Goal: Obtain resource: Download file/media

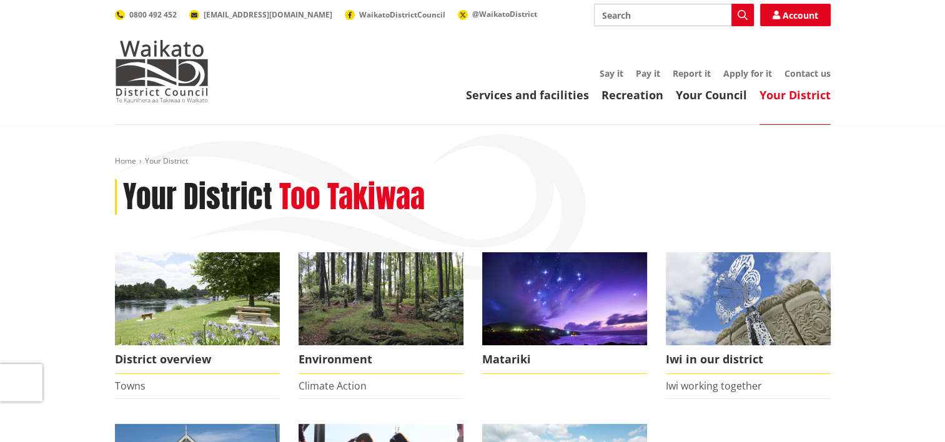
click at [712, 96] on link "Your Council" at bounding box center [711, 94] width 71 height 15
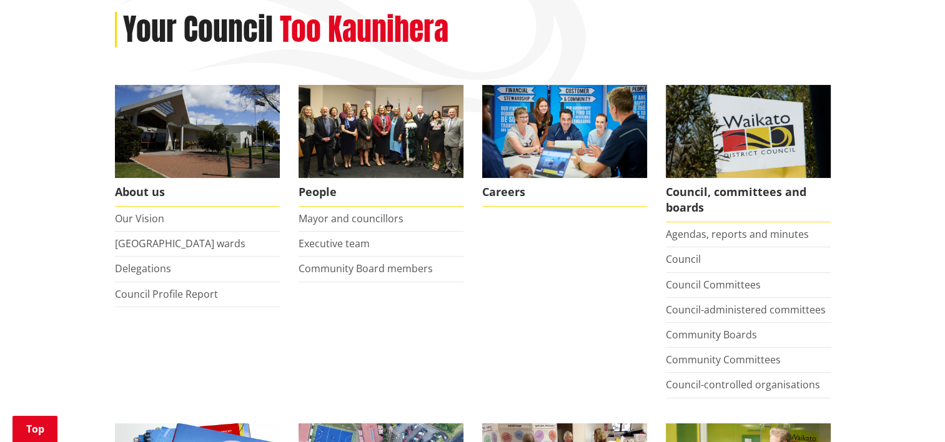
scroll to position [312, 0]
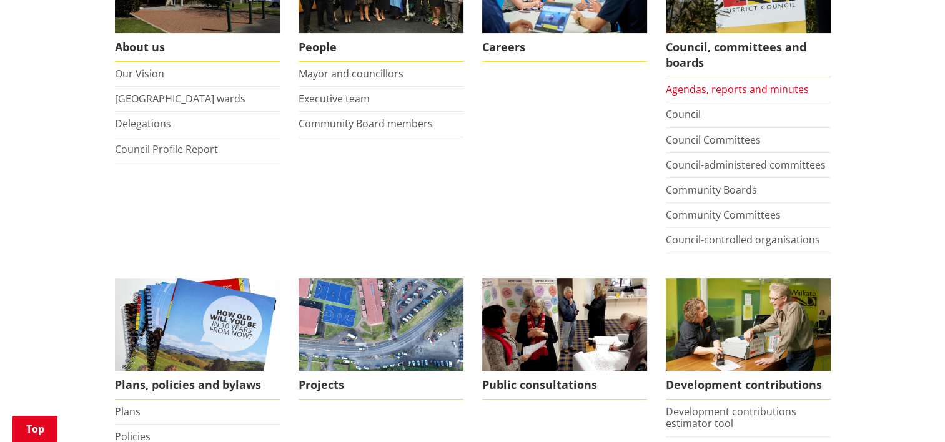
click at [749, 87] on link "Agendas, reports and minutes" at bounding box center [737, 89] width 143 height 14
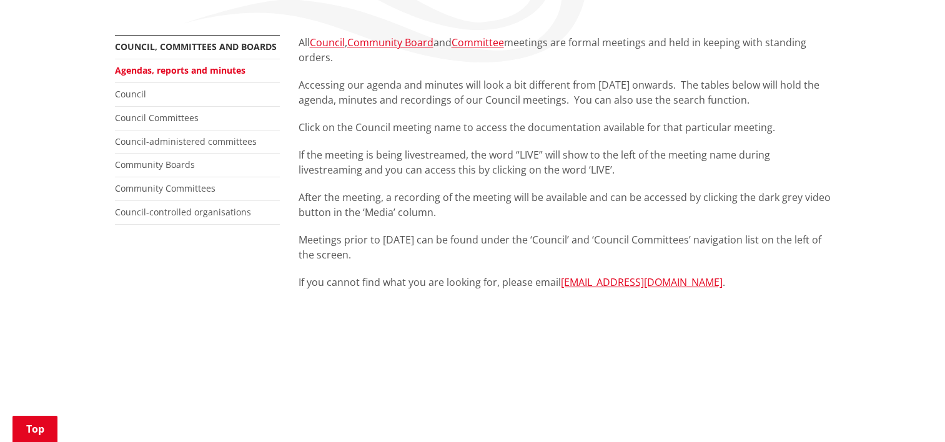
scroll to position [125, 0]
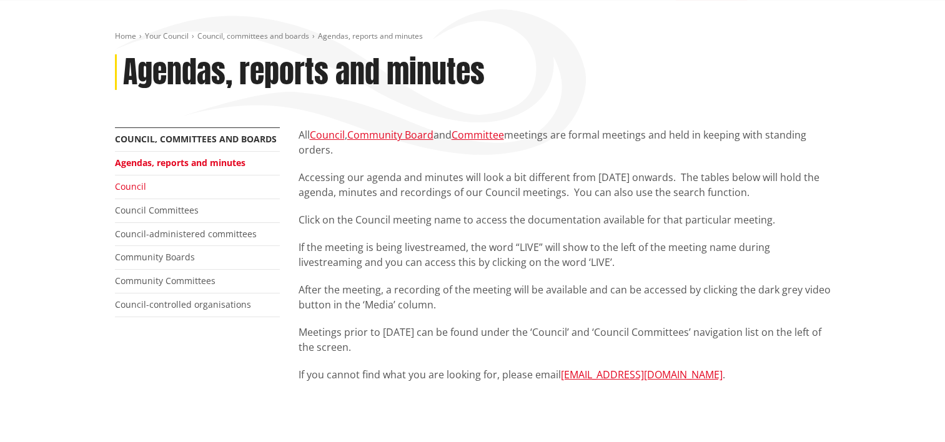
click at [139, 187] on link "Council" at bounding box center [130, 186] width 31 height 12
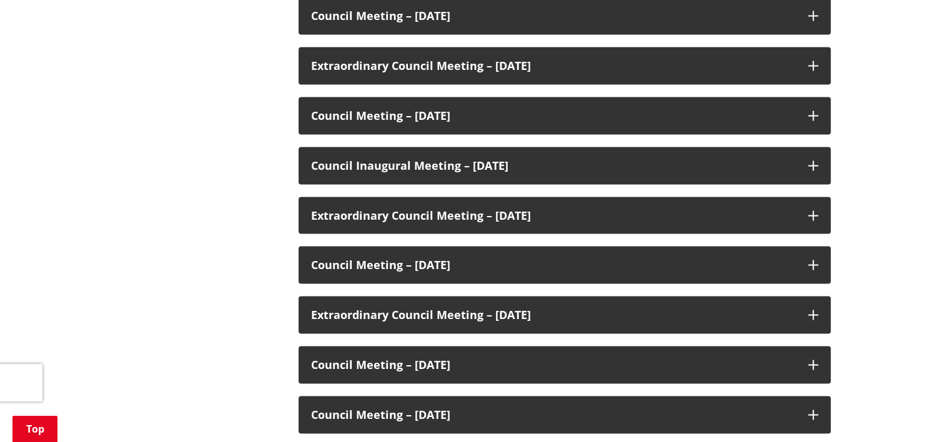
scroll to position [2373, 0]
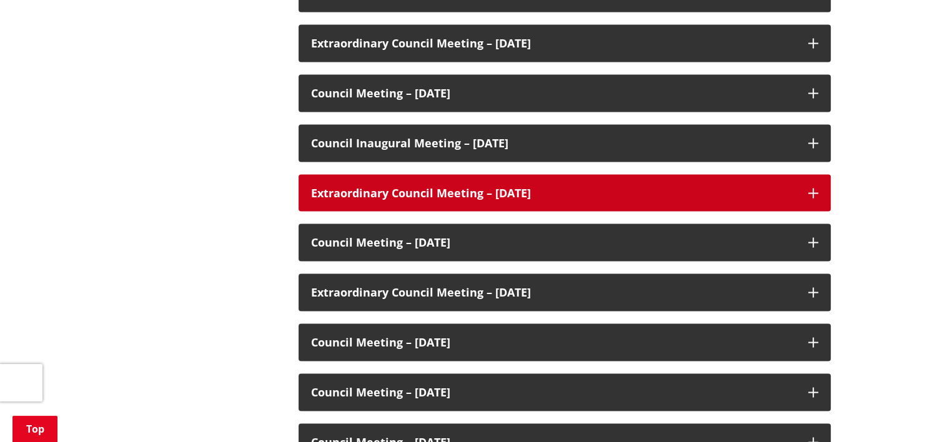
click at [811, 194] on icon at bounding box center [813, 194] width 10 height 10
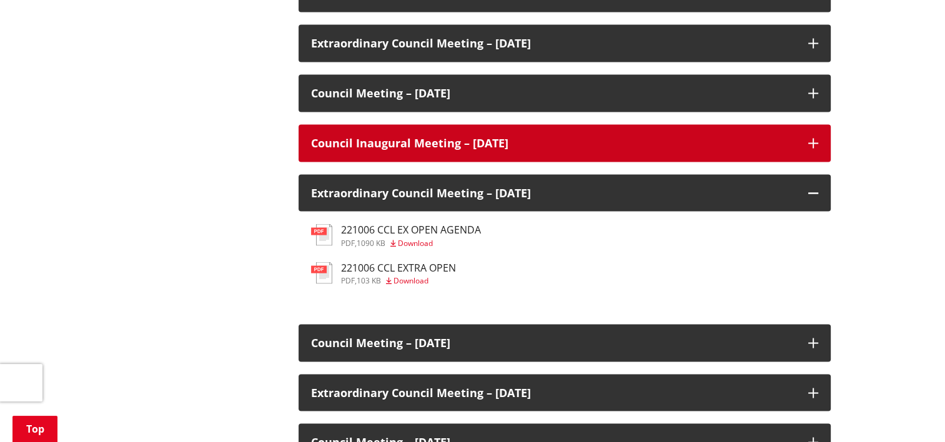
click at [809, 140] on icon at bounding box center [813, 144] width 10 height 10
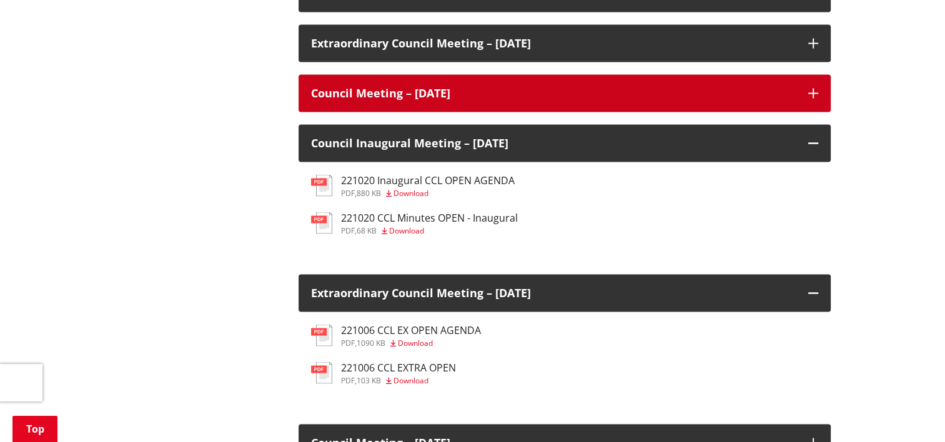
click at [812, 87] on div "Council Meeting – [DATE]" at bounding box center [564, 93] width 532 height 37
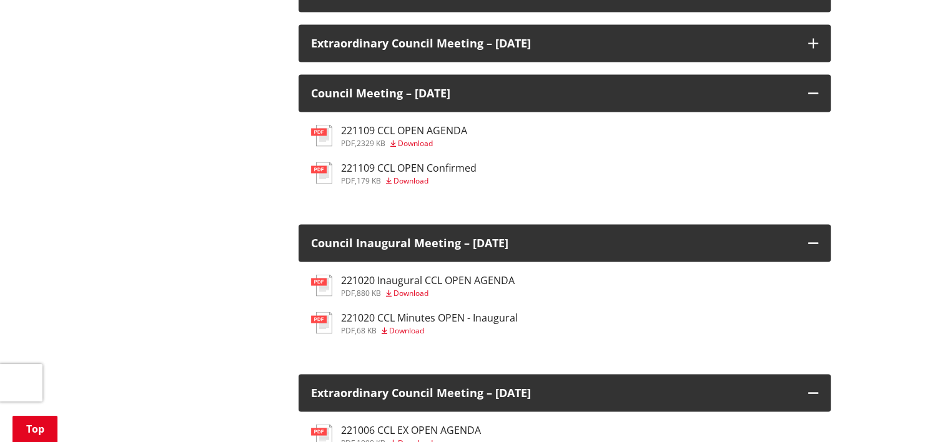
click at [428, 140] on span "Download" at bounding box center [415, 143] width 35 height 11
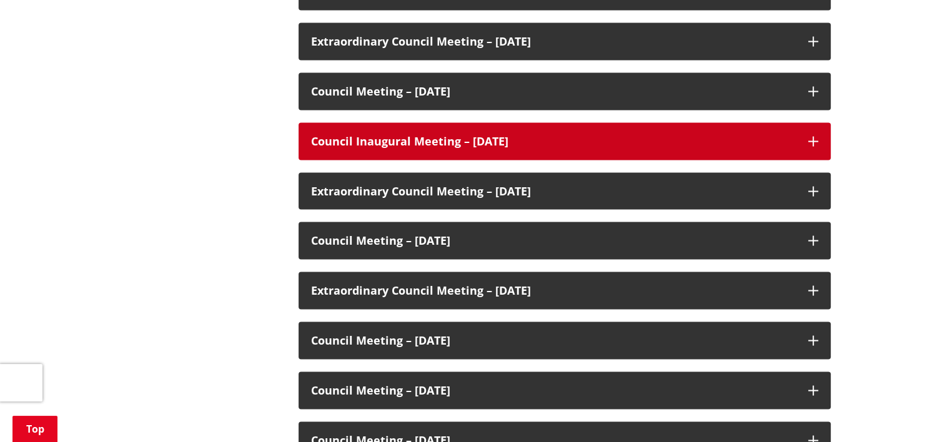
scroll to position [2375, 0]
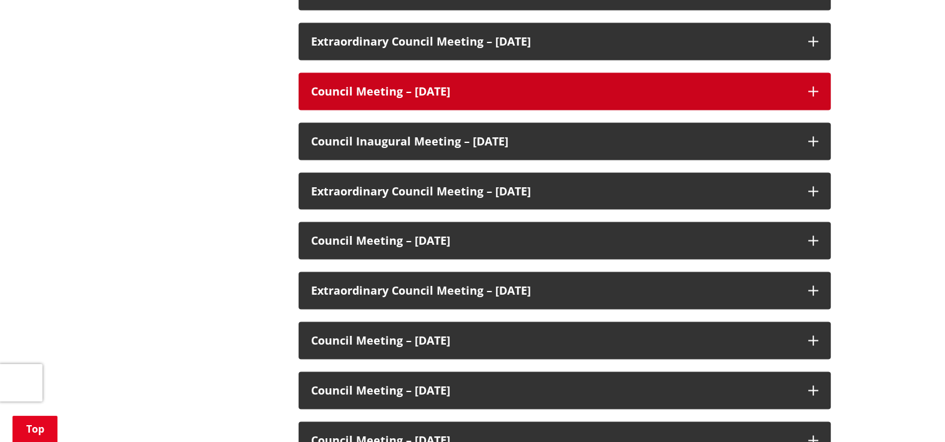
click at [813, 95] on icon at bounding box center [813, 92] width 10 height 10
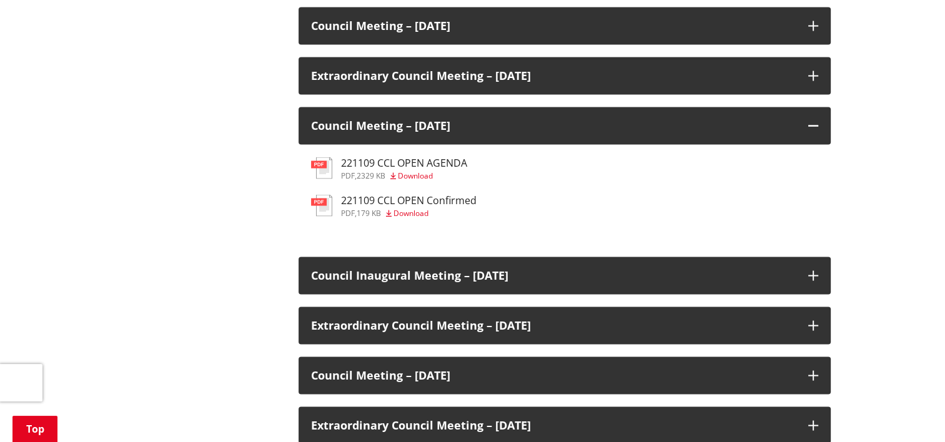
scroll to position [2312, 0]
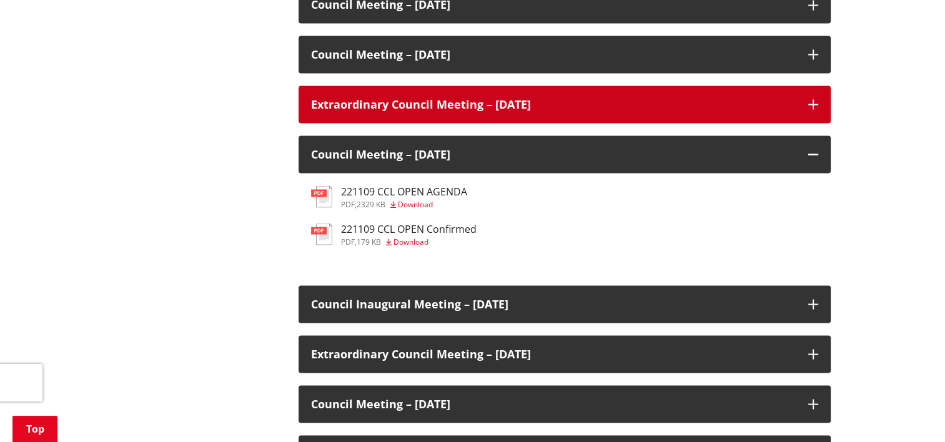
click at [808, 103] on icon at bounding box center [813, 104] width 10 height 10
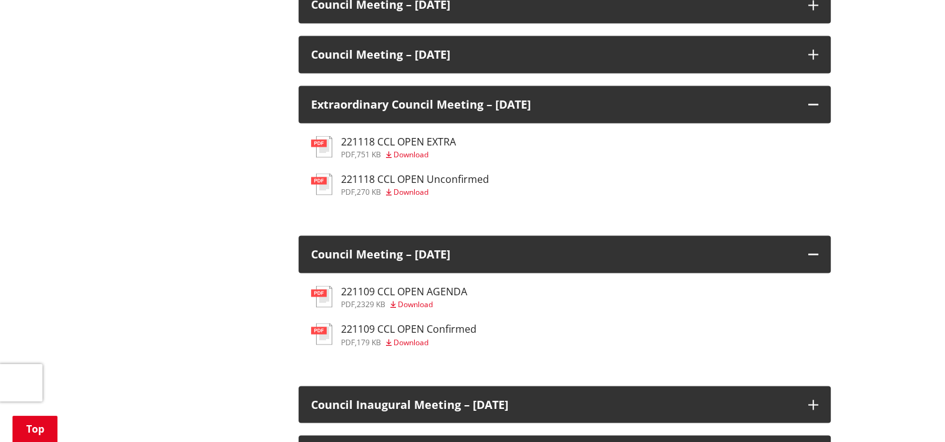
click at [407, 155] on span "Download" at bounding box center [410, 154] width 35 height 11
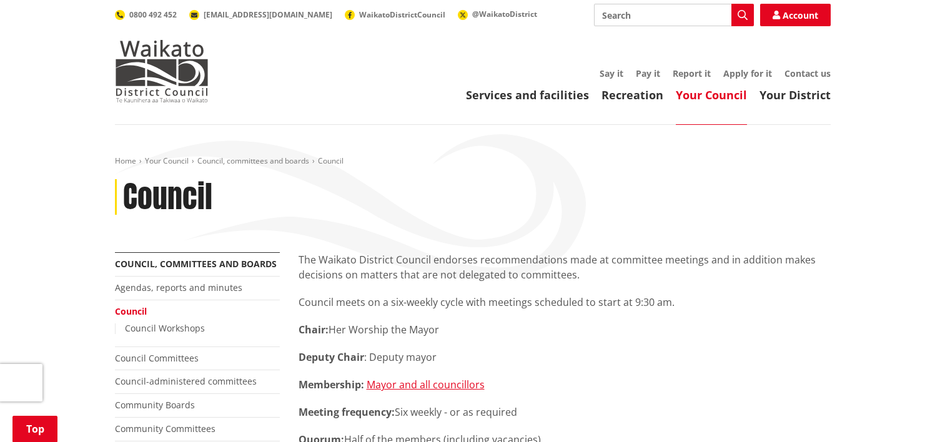
scroll to position [2314, 0]
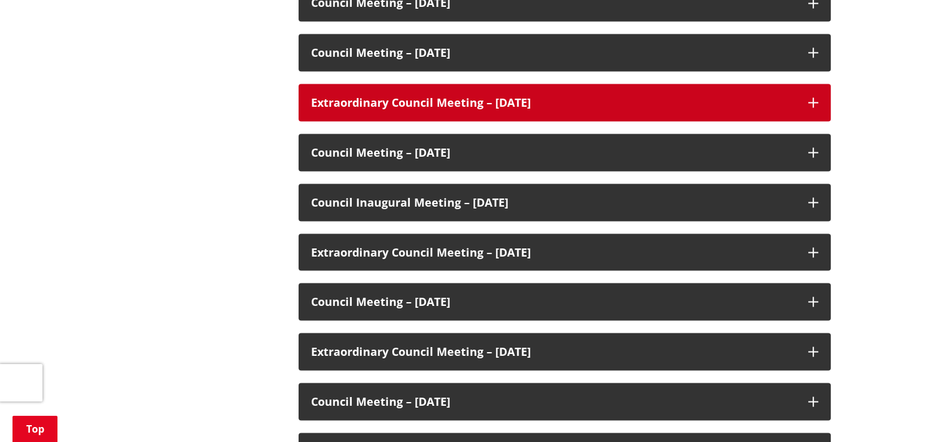
click at [814, 100] on icon at bounding box center [813, 102] width 10 height 10
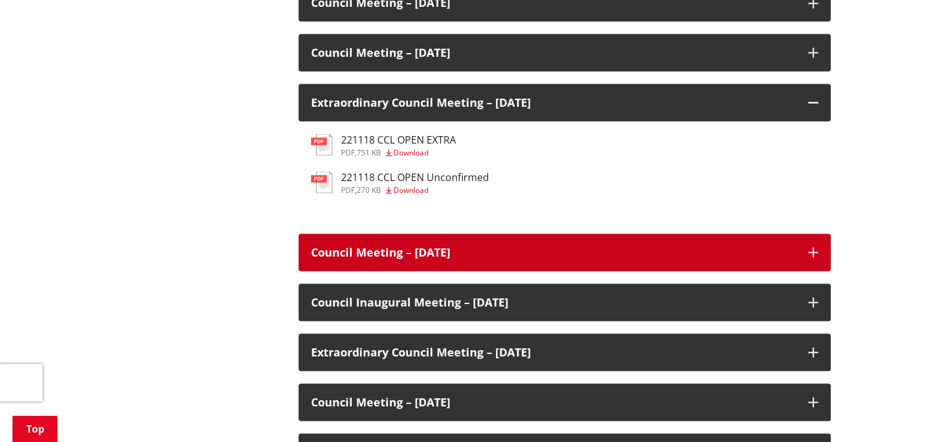
click at [810, 250] on icon at bounding box center [813, 252] width 10 height 10
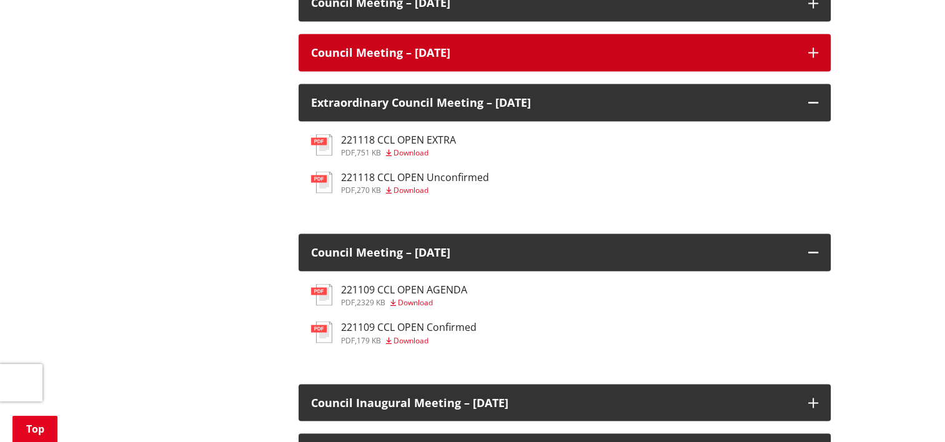
click at [808, 54] on icon at bounding box center [813, 52] width 10 height 10
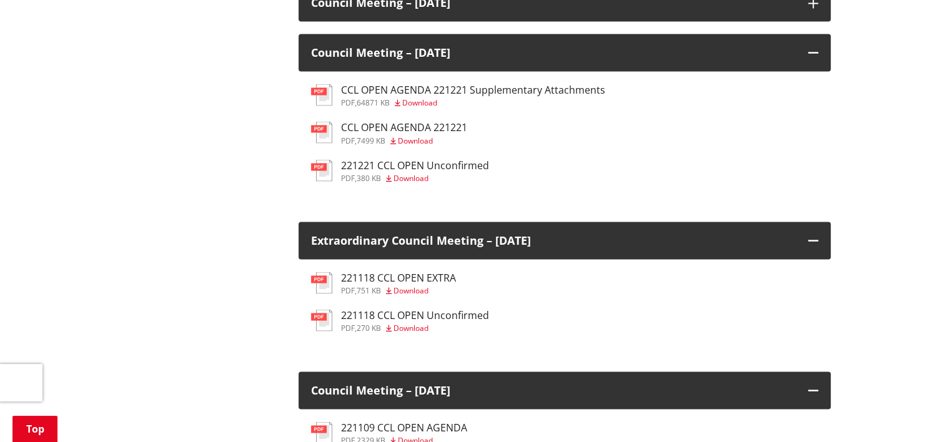
click at [426, 140] on span "Download" at bounding box center [415, 140] width 35 height 11
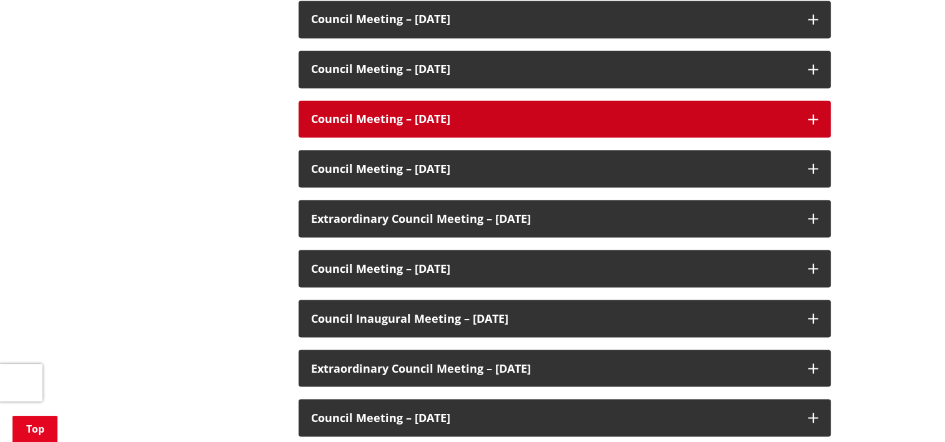
scroll to position [2191, 0]
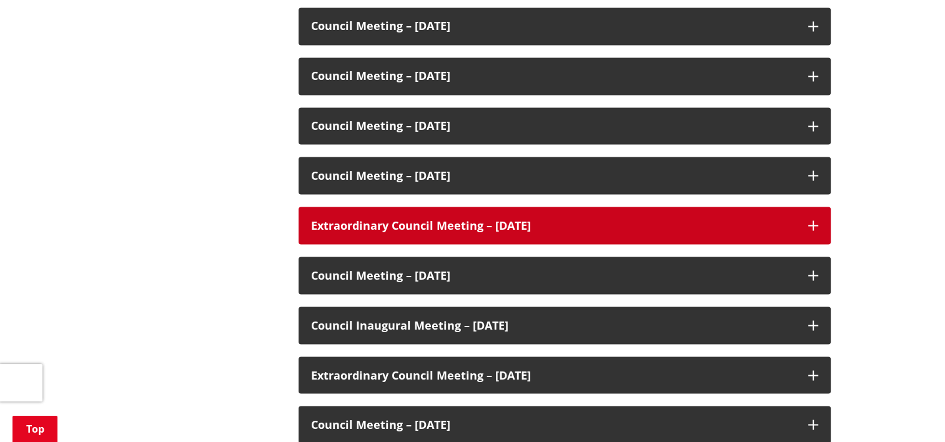
click at [814, 227] on icon at bounding box center [813, 225] width 10 height 10
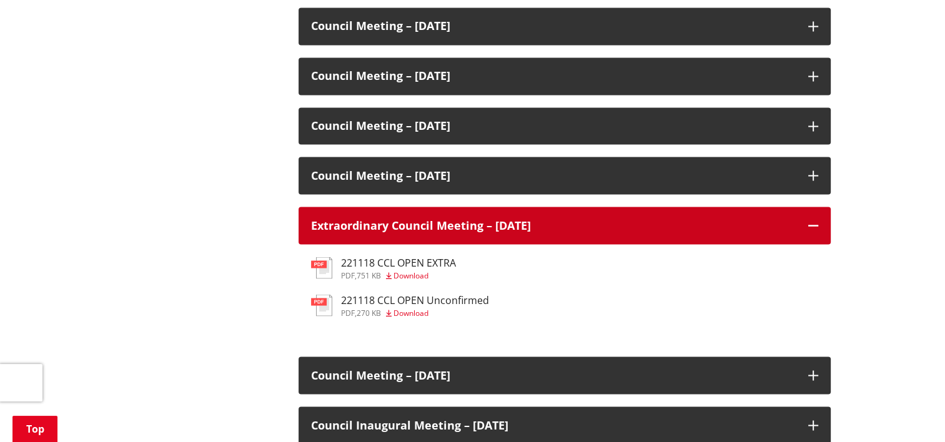
scroll to position [2316, 0]
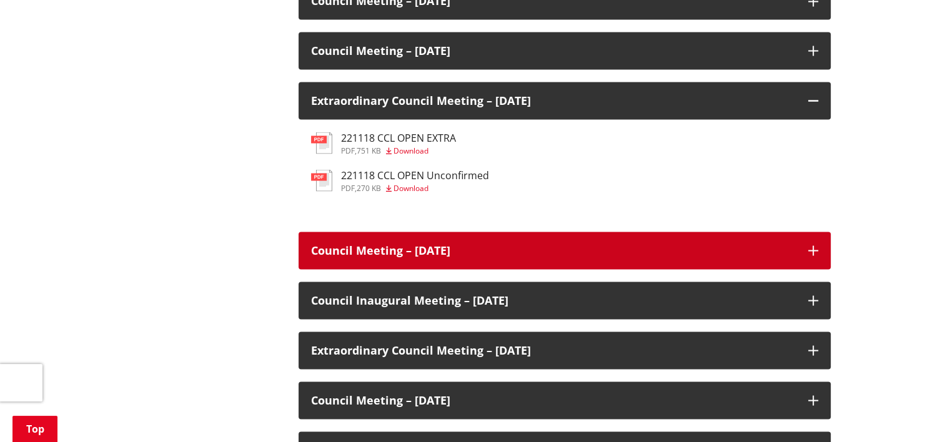
click at [808, 255] on icon at bounding box center [813, 250] width 10 height 10
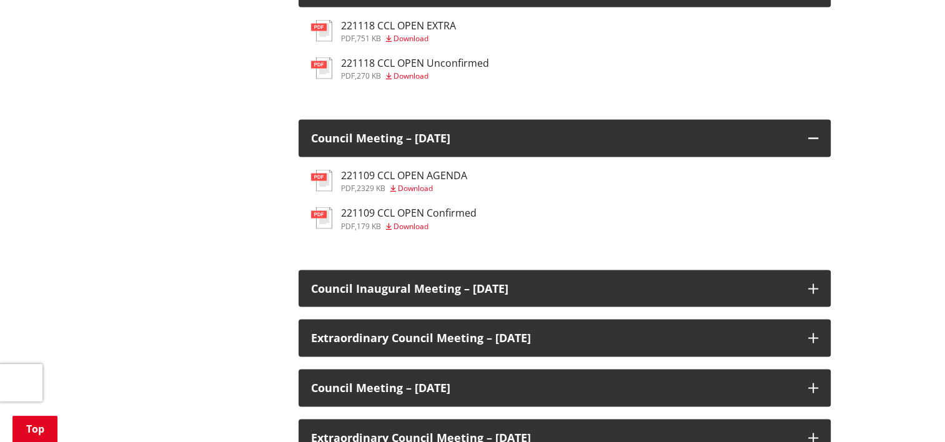
scroll to position [2441, 0]
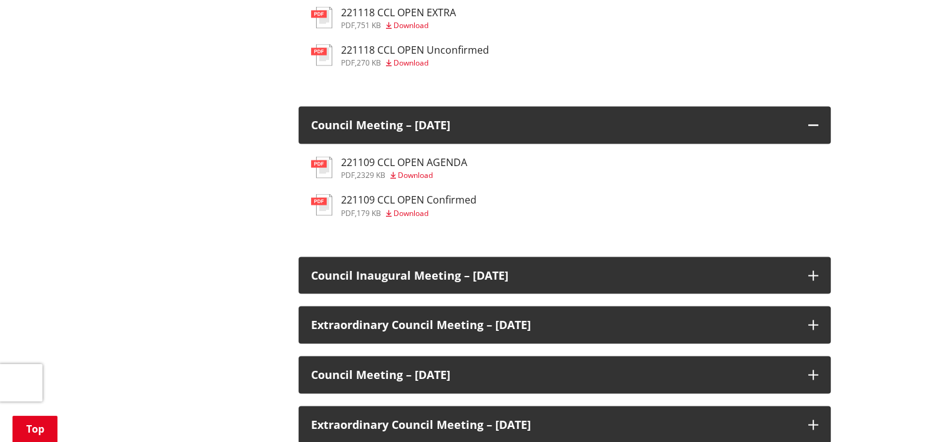
click at [419, 175] on span "Download" at bounding box center [415, 175] width 35 height 11
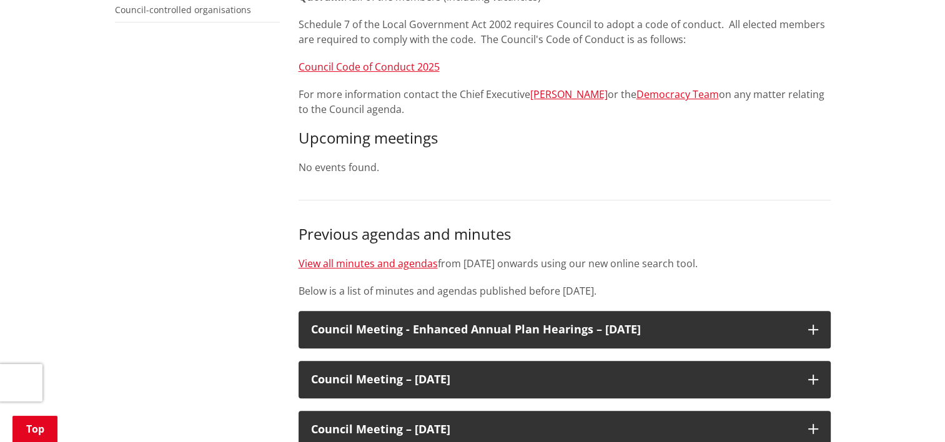
scroll to position [68, 0]
